Goal: Task Accomplishment & Management: Use online tool/utility

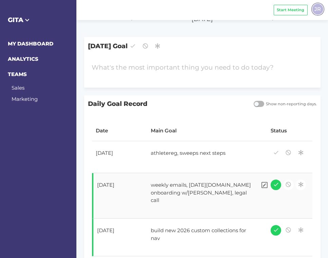
scroll to position [38, 0]
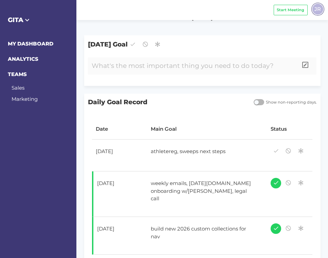
click at [195, 65] on div at bounding box center [193, 65] width 210 height 17
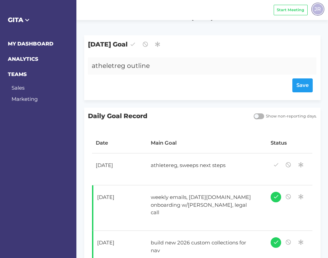
click at [92, 67] on div "atheletreg outline" at bounding box center [193, 65] width 210 height 17
click at [300, 84] on div "Save" at bounding box center [202, 86] width 221 height 14
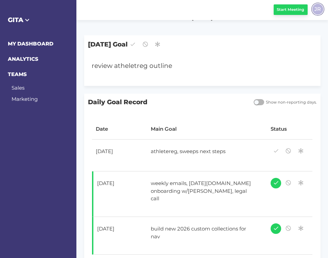
click at [283, 11] on span "Start Meeting" at bounding box center [291, 10] width 28 height 6
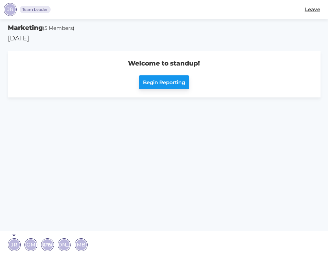
click at [149, 81] on span "Begin Reporting" at bounding box center [164, 83] width 42 height 8
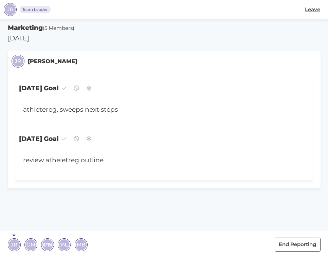
click at [31, 244] on span "GM" at bounding box center [31, 245] width 9 height 8
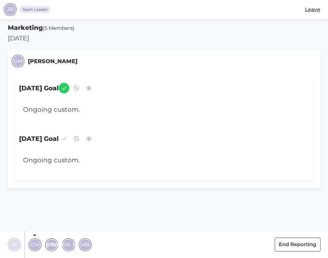
click at [51, 246] on span "GW" at bounding box center [52, 245] width 10 height 8
click at [63, 245] on div "[PERSON_NAME]" at bounding box center [68, 245] width 11 height 11
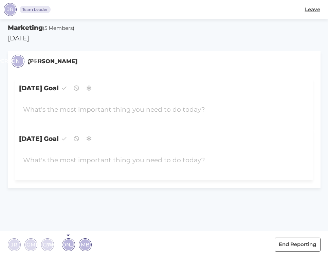
click at [49, 243] on span "GW" at bounding box center [48, 245] width 10 height 8
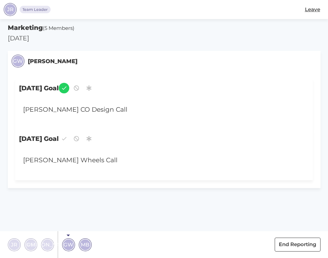
click at [67, 245] on span "GW" at bounding box center [69, 245] width 10 height 8
click at [83, 245] on span "MB" at bounding box center [85, 245] width 8 height 8
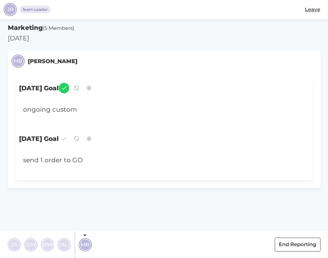
click at [107, 213] on section "Marketing (5 Members) [DATE] MB [PERSON_NAME] [DATE] Goal ongoing custom [DATE]…" at bounding box center [164, 138] width 328 height 239
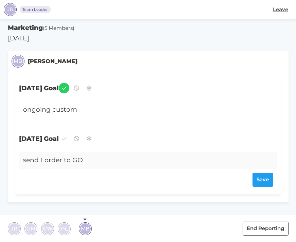
click at [15, 228] on span "JR" at bounding box center [14, 229] width 6 height 8
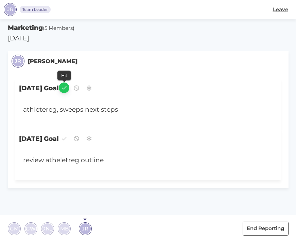
click at [67, 88] on icon "button" at bounding box center [64, 87] width 6 height 9
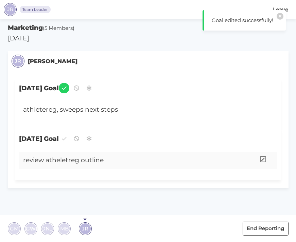
click at [103, 161] on div "review atheletreg outline" at bounding box center [137, 160] width 236 height 17
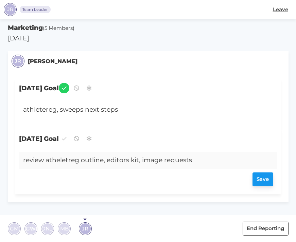
click at [263, 179] on div "Save" at bounding box center [148, 180] width 250 height 14
